Goal: Information Seeking & Learning: Learn about a topic

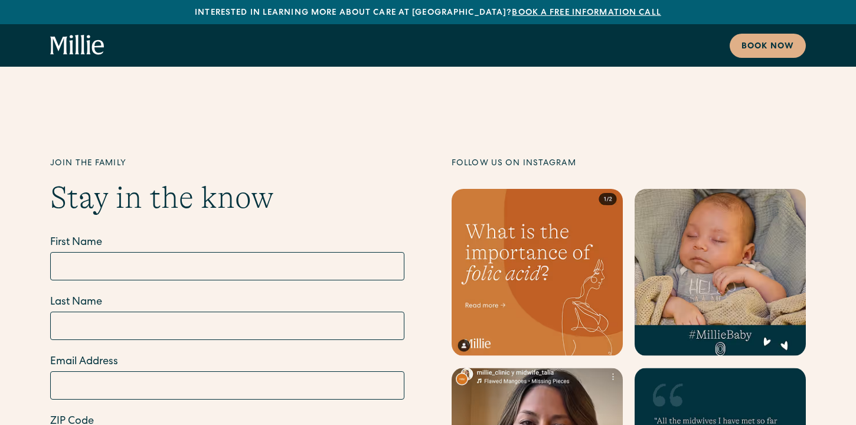
scroll to position [6589, 0]
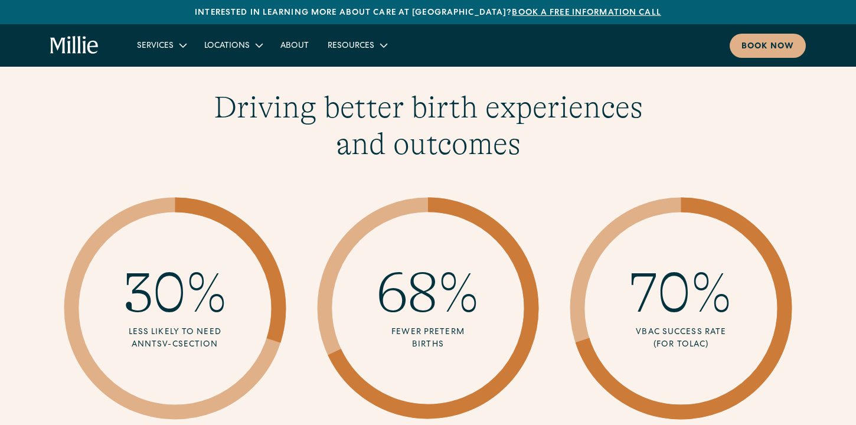
scroll to position [2116, 0]
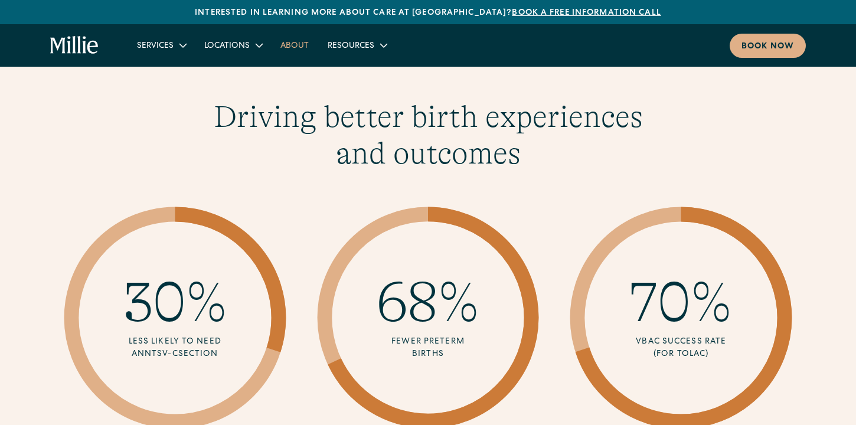
click at [279, 50] on link "About" at bounding box center [294, 44] width 47 height 19
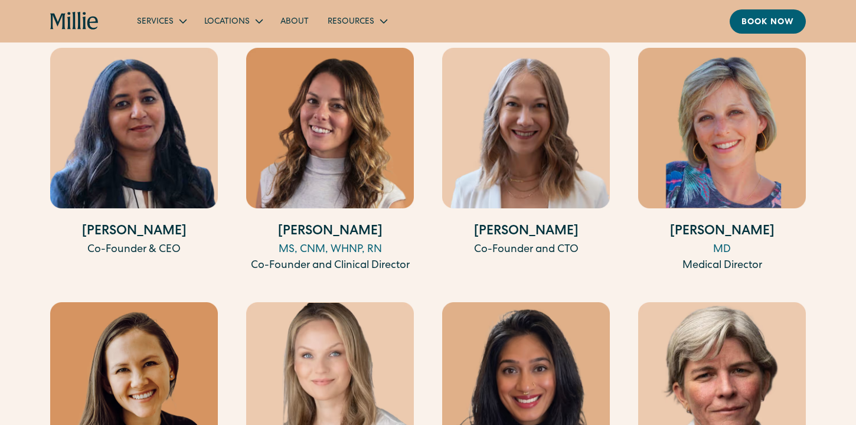
scroll to position [2277, 0]
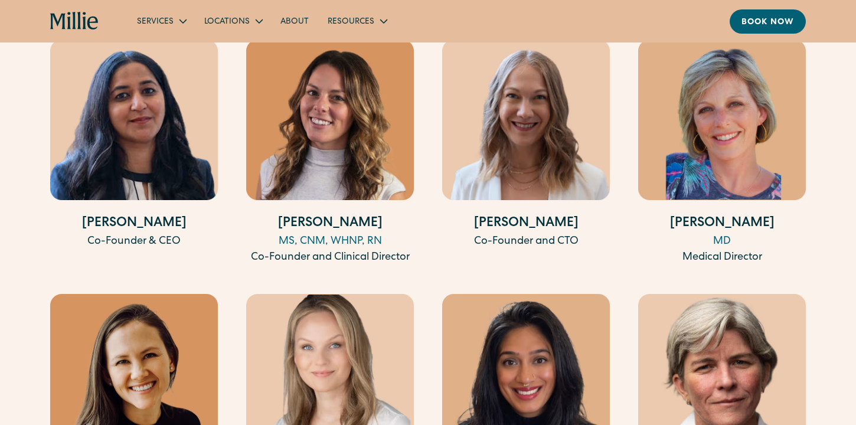
click at [84, 17] on icon "home" at bounding box center [85, 20] width 4 height 17
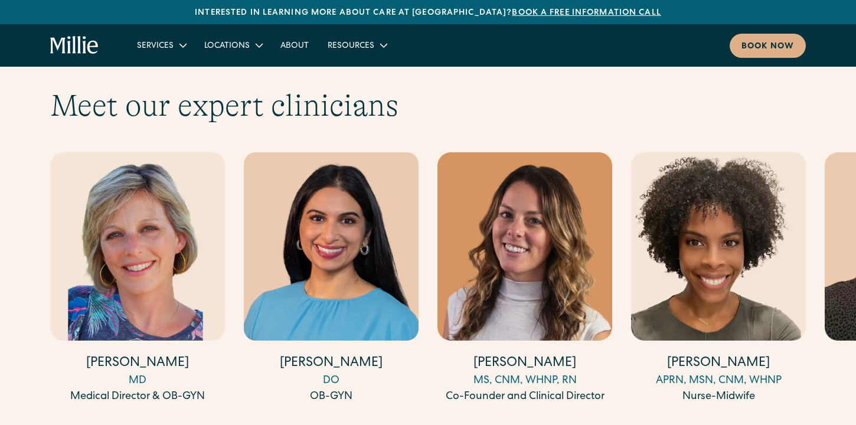
scroll to position [3689, 0]
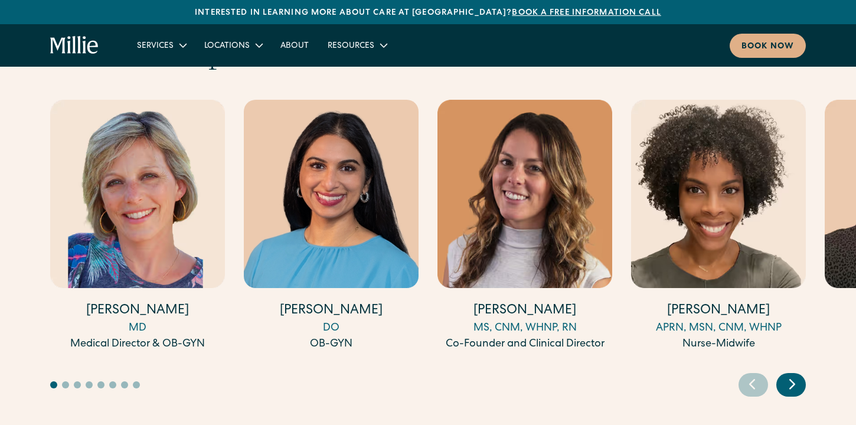
click at [788, 375] on icon "Next slide" at bounding box center [793, 384] width 18 height 18
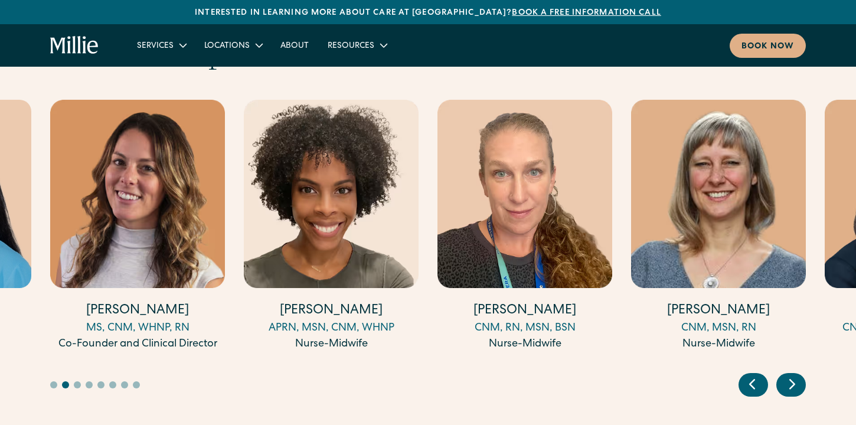
click at [788, 375] on icon "Next slide" at bounding box center [793, 384] width 18 height 18
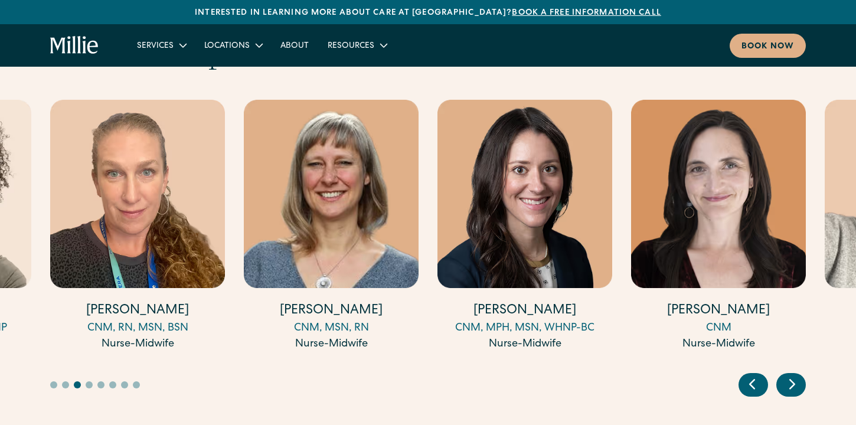
click at [788, 375] on icon "Next slide" at bounding box center [793, 384] width 18 height 18
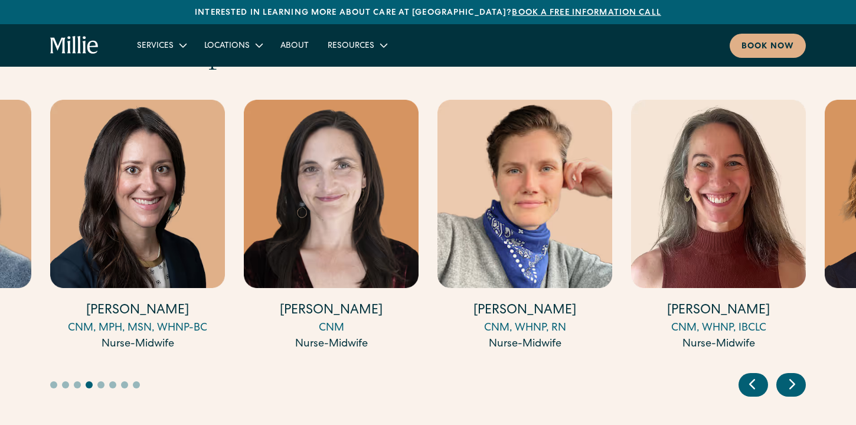
click at [788, 375] on icon "Next slide" at bounding box center [793, 384] width 18 height 18
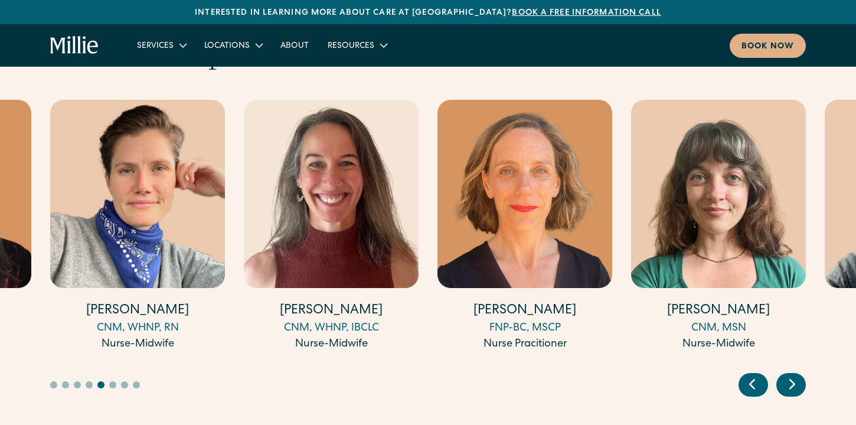
click at [788, 375] on icon "Next slide" at bounding box center [793, 384] width 18 height 18
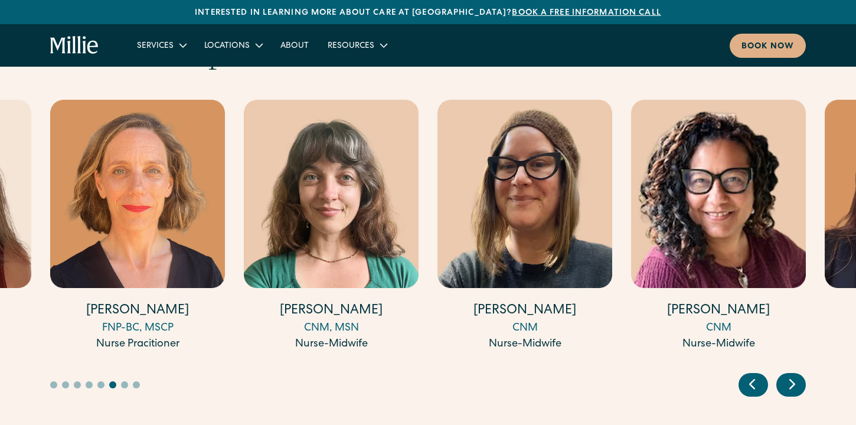
click at [788, 375] on icon "Next slide" at bounding box center [793, 384] width 18 height 18
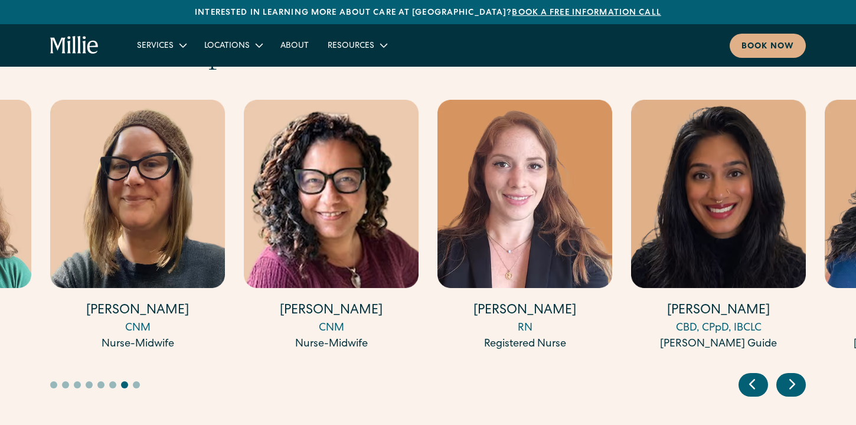
click at [788, 375] on icon "Next slide" at bounding box center [793, 384] width 18 height 18
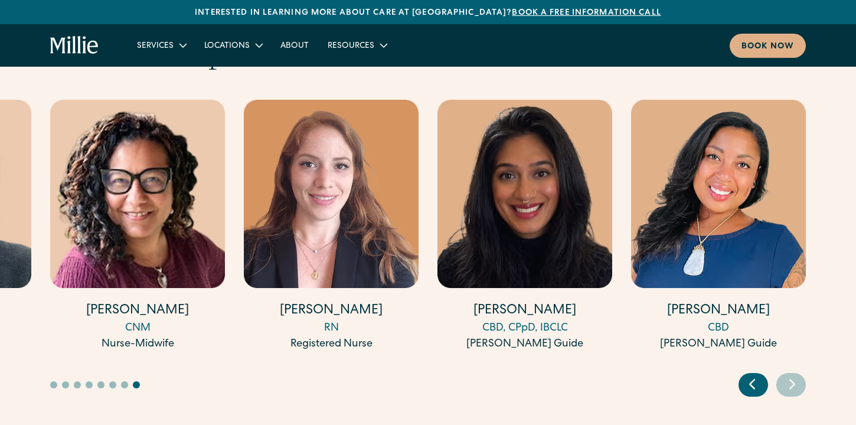
click at [756, 375] on icon "Previous slide" at bounding box center [752, 384] width 18 height 18
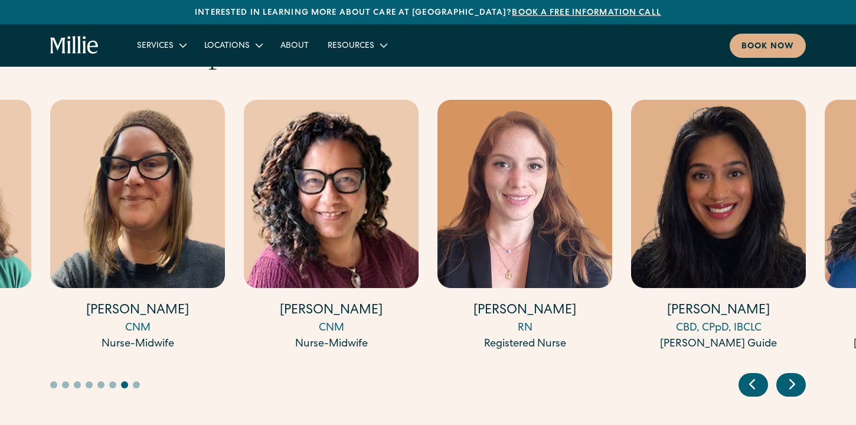
click at [756, 375] on icon "Previous slide" at bounding box center [752, 384] width 18 height 18
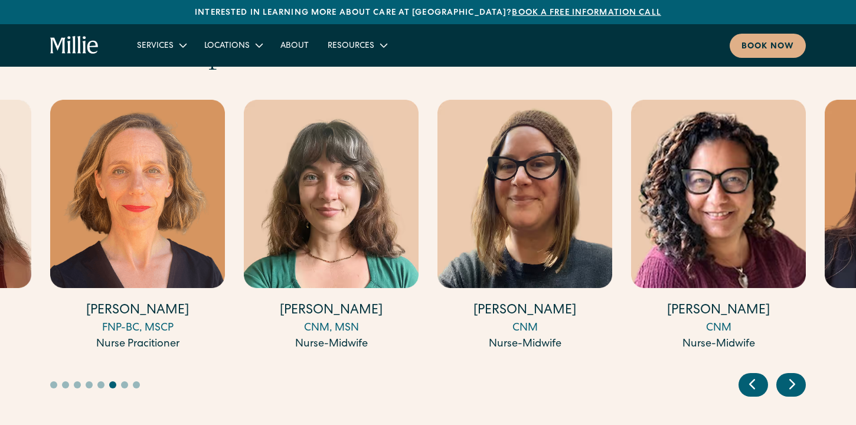
click at [756, 375] on icon "Previous slide" at bounding box center [752, 384] width 18 height 18
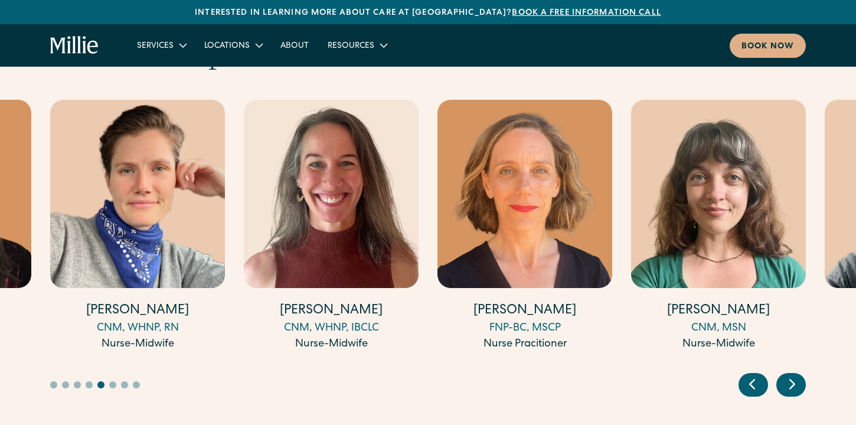
click at [756, 375] on icon "Previous slide" at bounding box center [752, 384] width 18 height 18
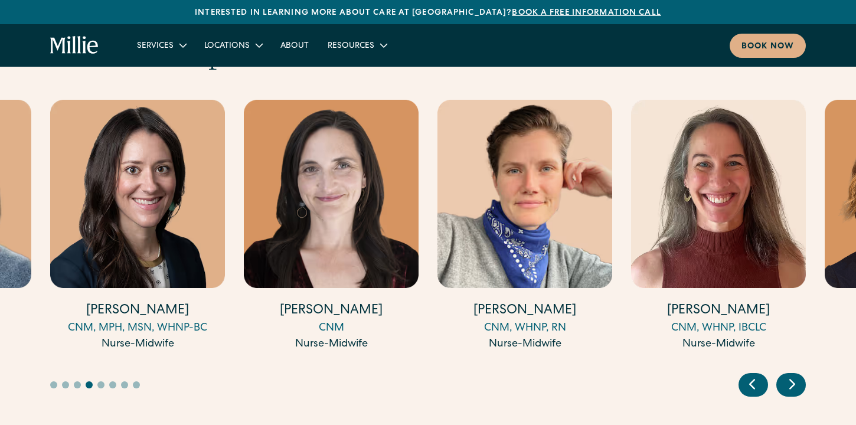
click at [756, 375] on icon "Previous slide" at bounding box center [752, 384] width 18 height 18
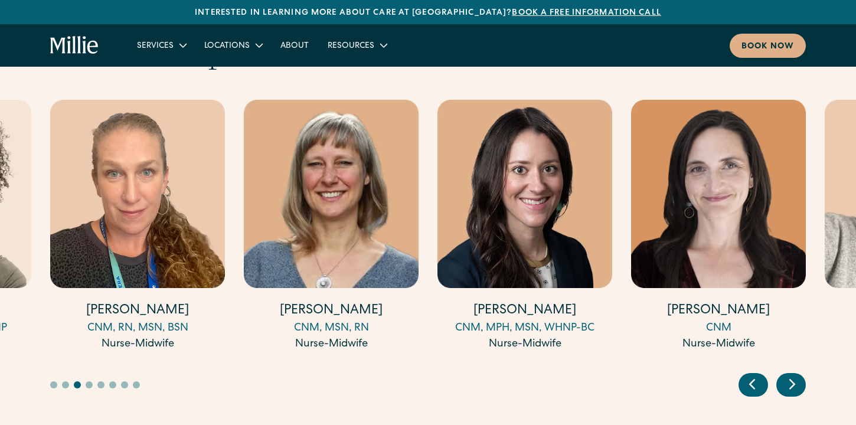
click at [756, 375] on icon "Previous slide" at bounding box center [752, 384] width 18 height 18
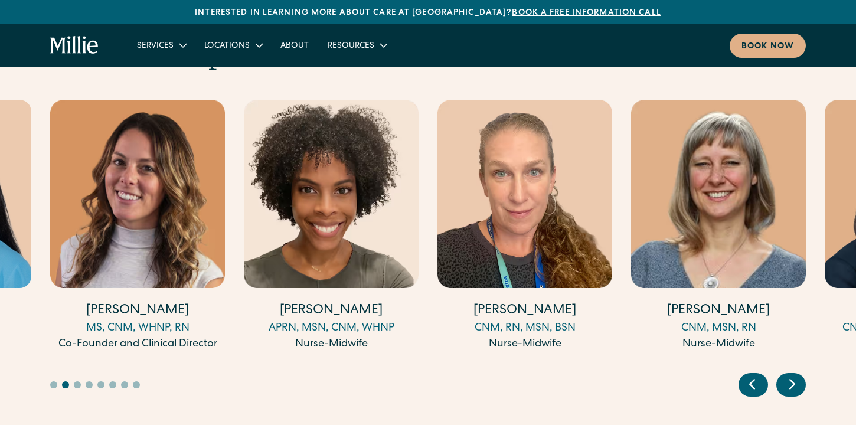
click at [756, 375] on icon "Previous slide" at bounding box center [752, 384] width 18 height 18
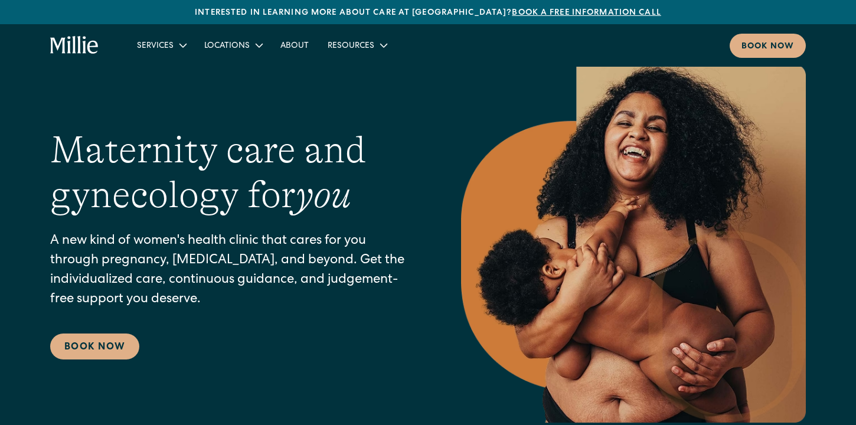
scroll to position [0, 0]
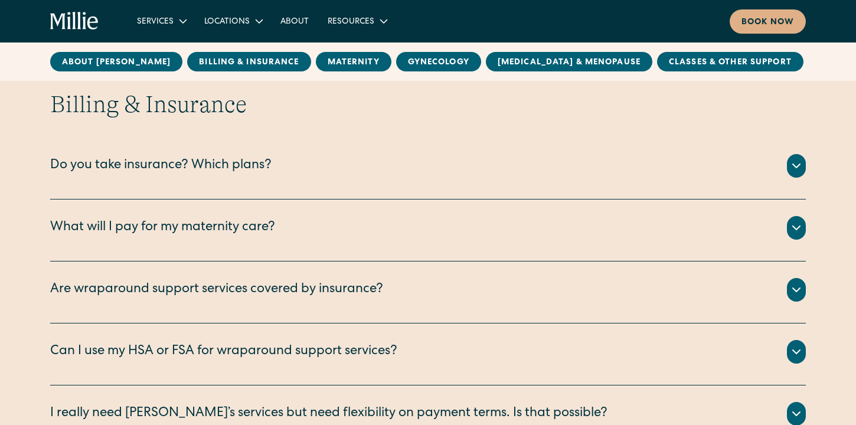
scroll to position [550, 0]
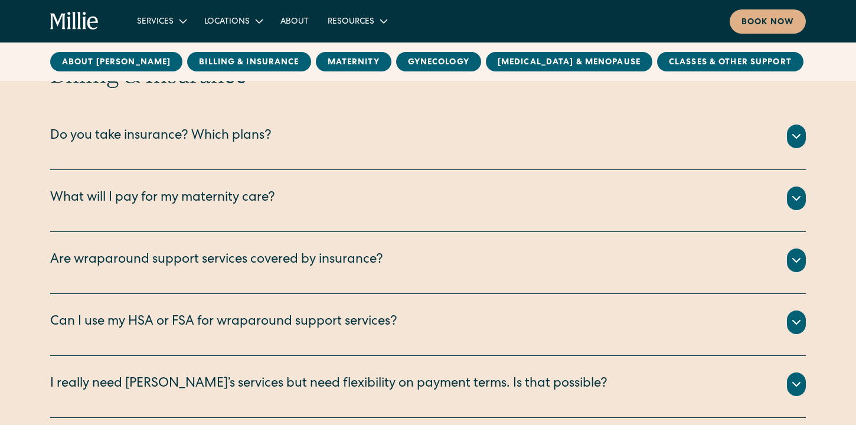
click at [793, 131] on icon at bounding box center [797, 136] width 14 height 14
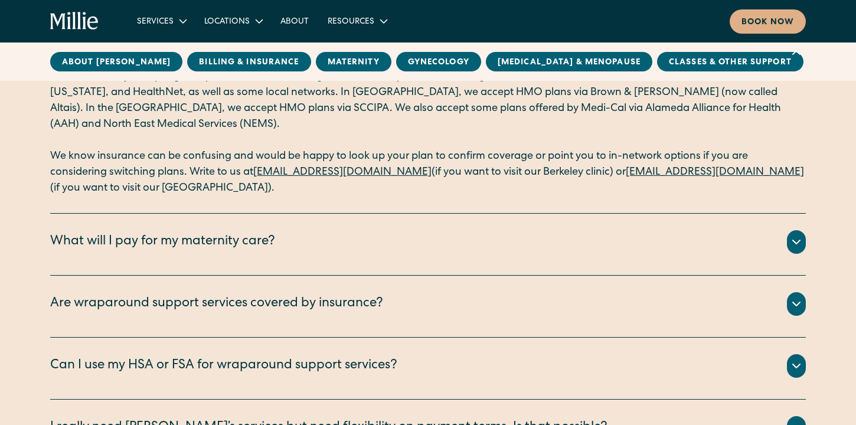
scroll to position [637, 0]
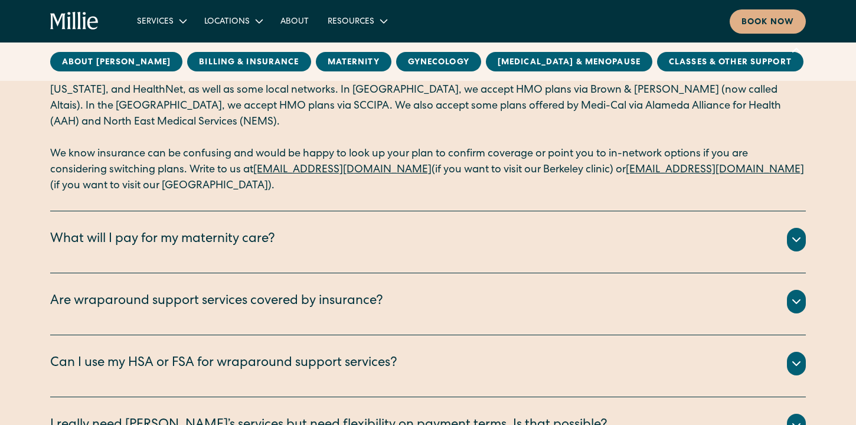
click at [283, 247] on div "What will I pay for my maternity care?" at bounding box center [428, 240] width 756 height 24
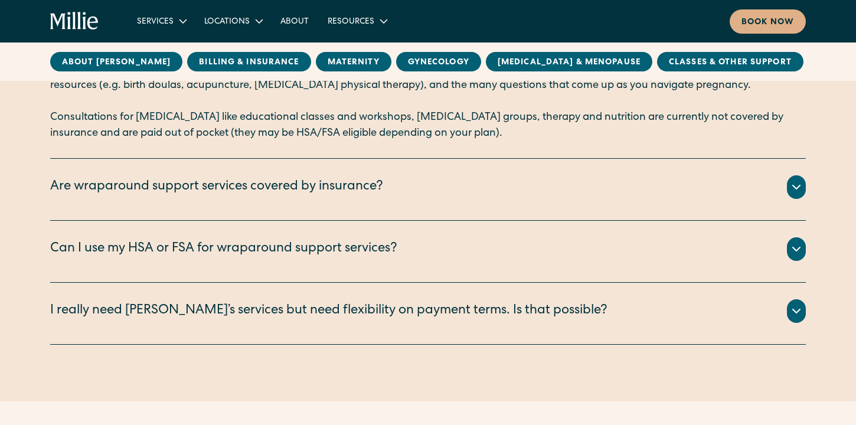
scroll to position [927, 0]
click at [795, 308] on icon at bounding box center [797, 311] width 14 height 14
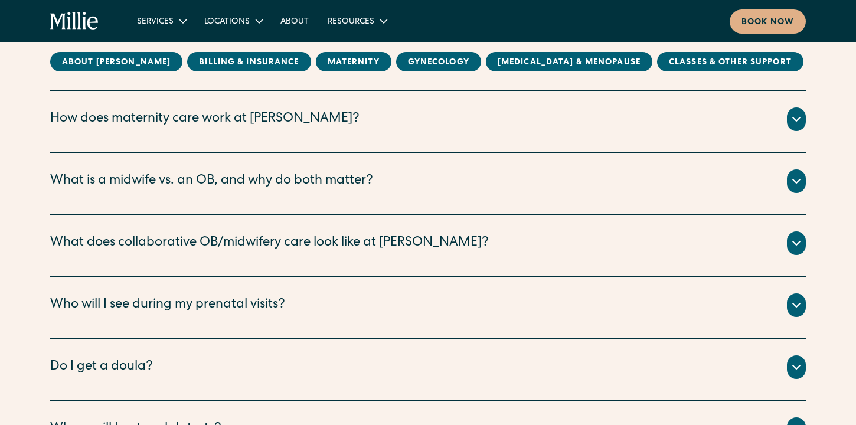
scroll to position [1469, 0]
